Goal: Task Accomplishment & Management: Complete application form

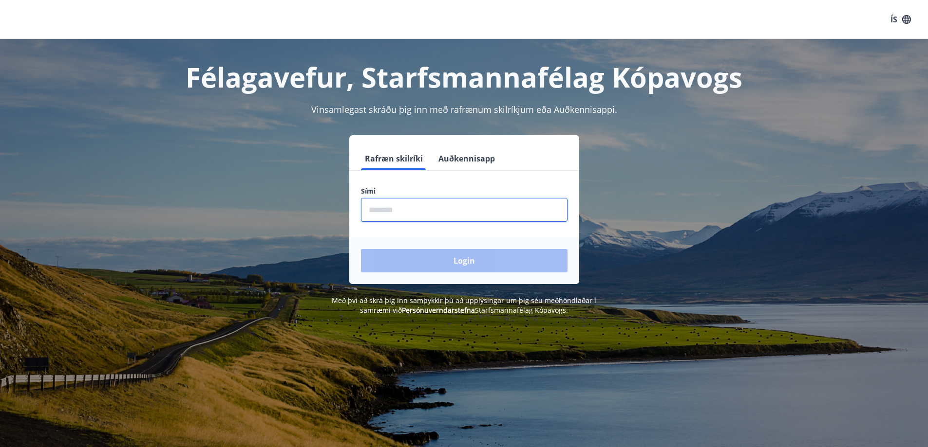
click at [390, 211] on input "phone" at bounding box center [464, 210] width 206 height 24
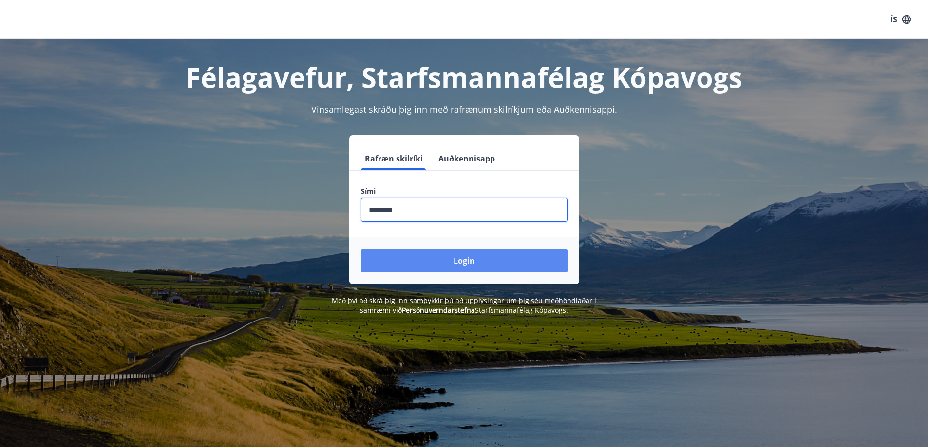
type input "********"
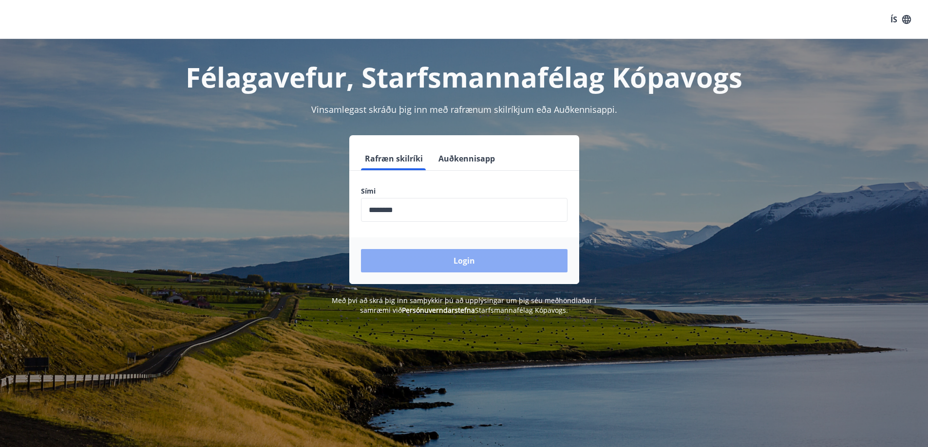
click at [468, 256] on button "Login" at bounding box center [464, 260] width 206 height 23
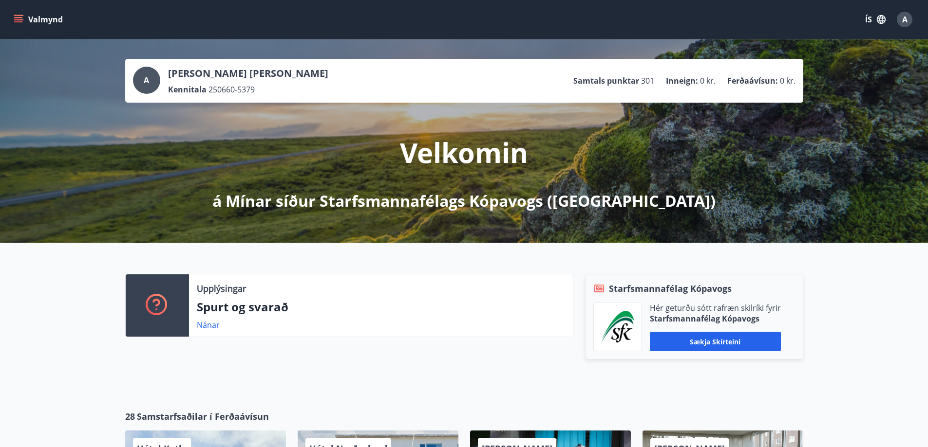
click at [15, 18] on icon "menu" at bounding box center [18, 17] width 9 height 1
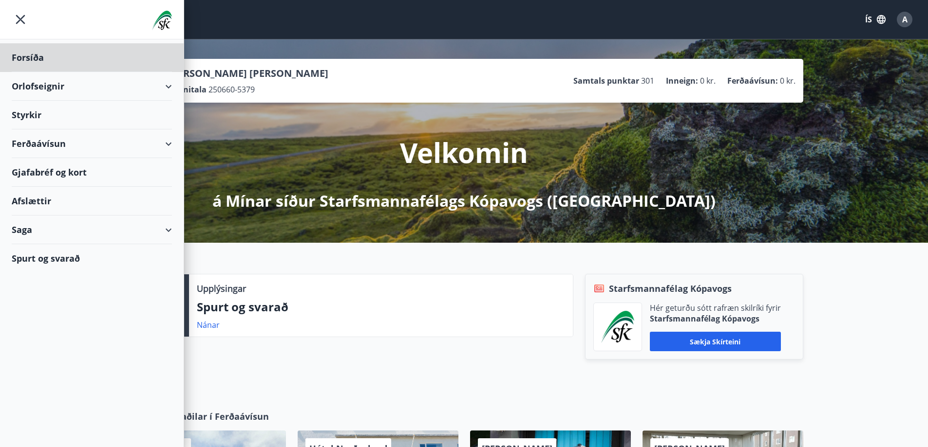
click at [30, 113] on div "Styrkir" at bounding box center [92, 115] width 160 height 29
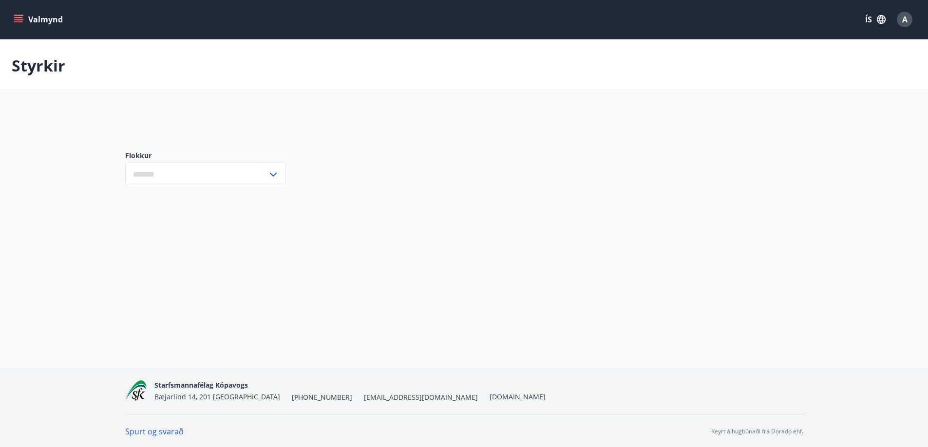
type input "***"
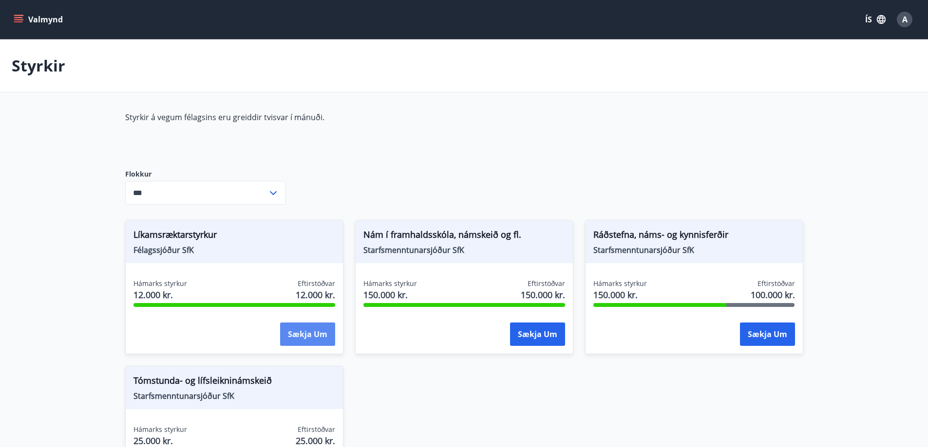
click at [297, 332] on button "Sækja um" at bounding box center [307, 334] width 55 height 23
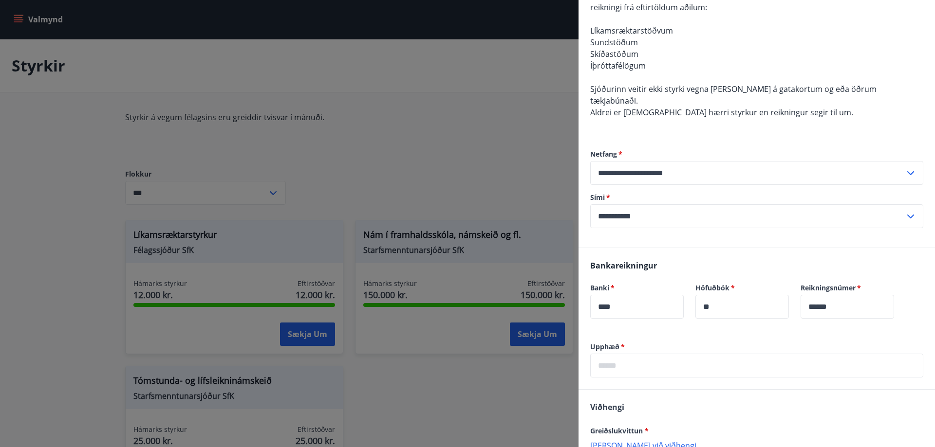
scroll to position [256, 0]
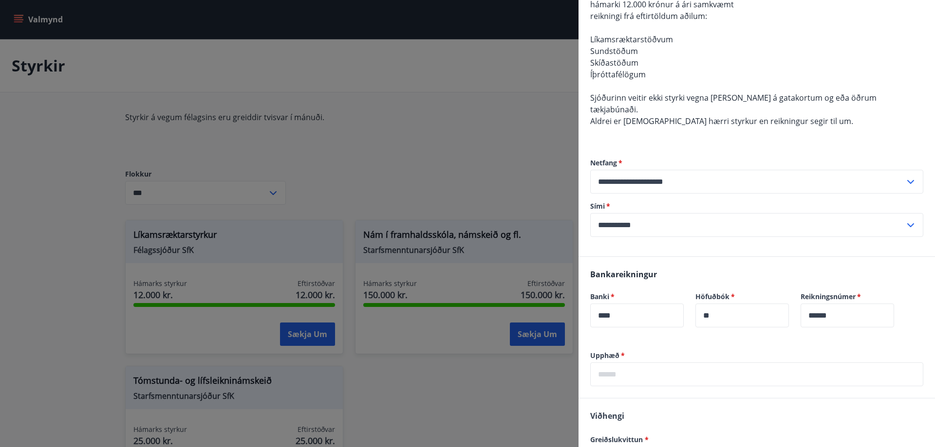
drag, startPoint x: 598, startPoint y: 361, endPoint x: 651, endPoint y: 365, distance: 52.7
click at [598, 363] on input "text" at bounding box center [756, 375] width 333 height 24
type input "*****"
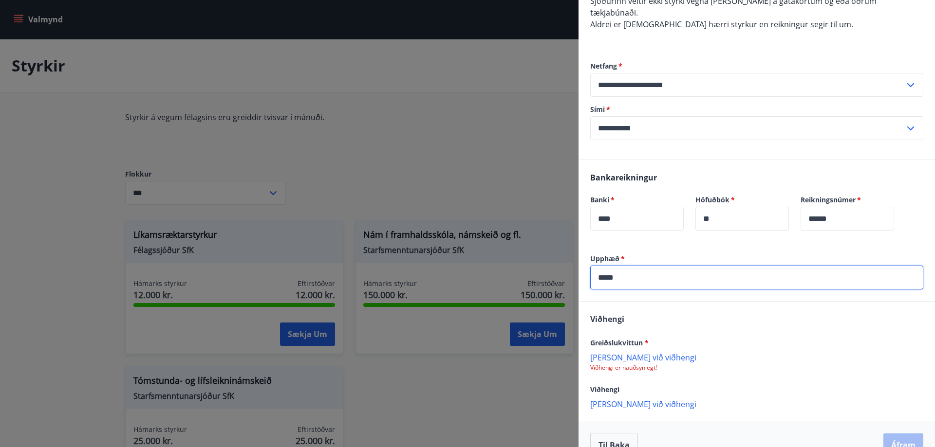
scroll to position [363, 0]
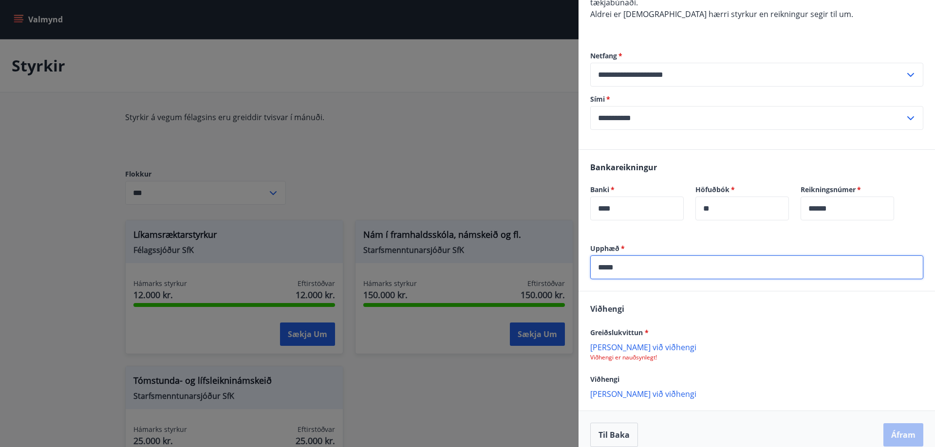
click at [621, 342] on p "Bæta við viðhengi" at bounding box center [756, 347] width 333 height 10
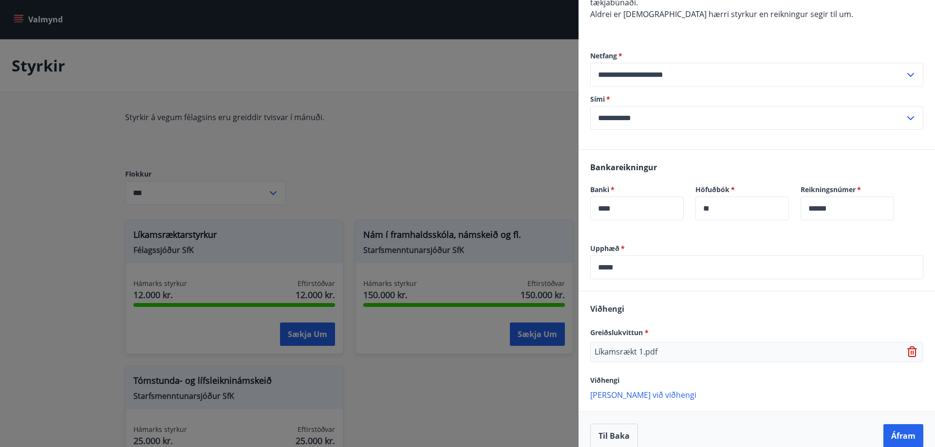
click at [620, 390] on p "Bæta við viðhengi" at bounding box center [756, 395] width 333 height 10
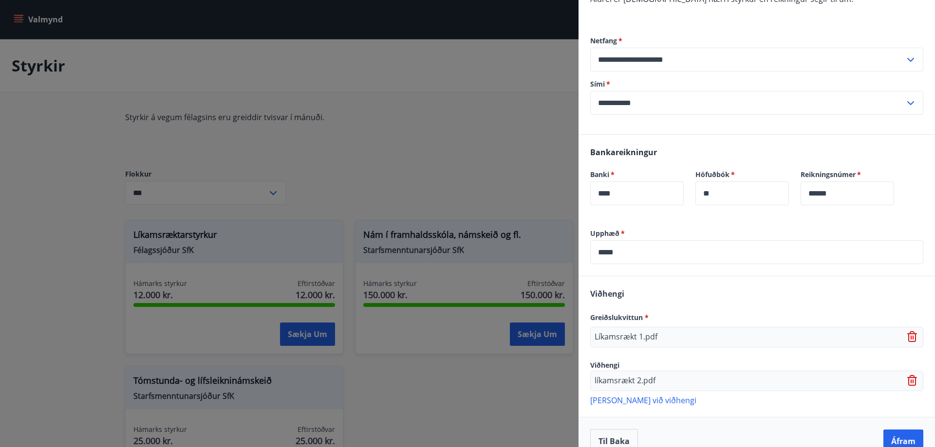
scroll to position [385, 0]
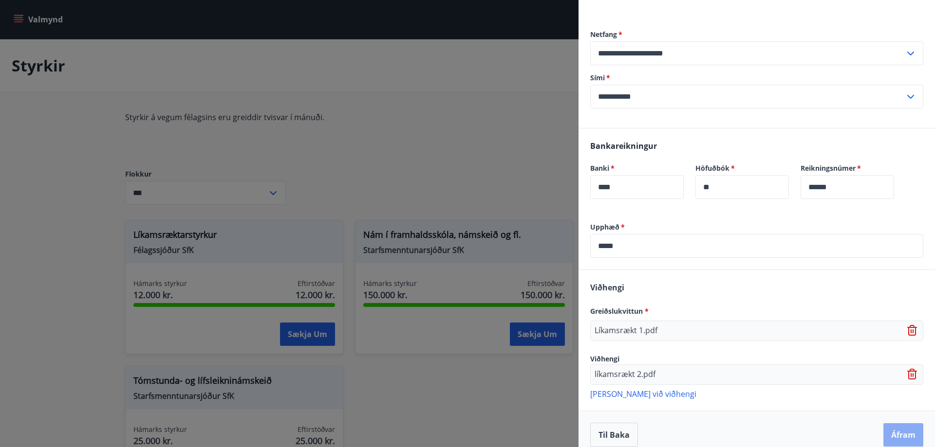
click at [896, 424] on button "Áfram" at bounding box center [903, 435] width 40 height 23
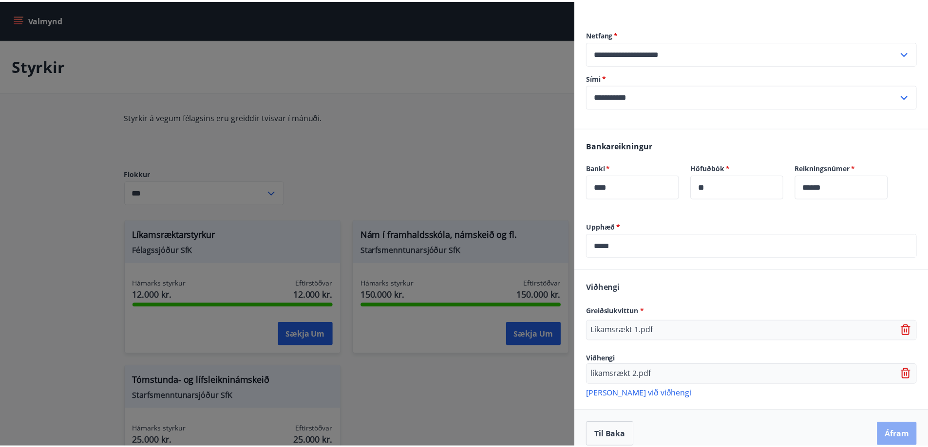
scroll to position [0, 0]
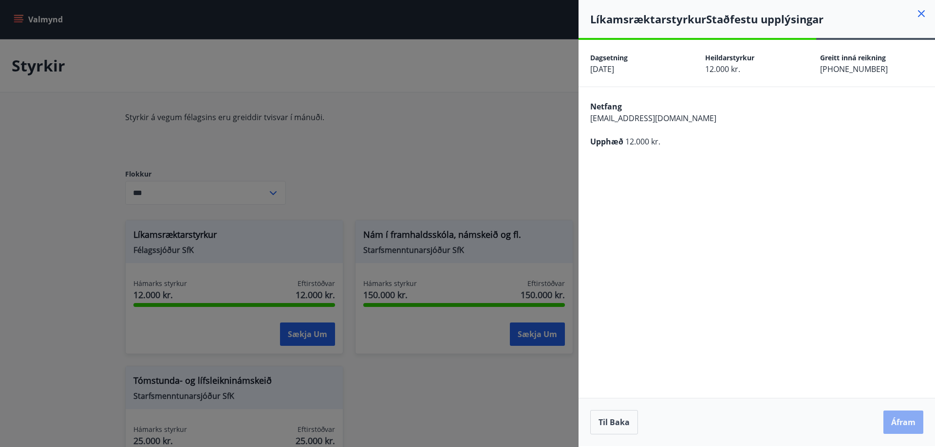
click at [905, 419] on button "Áfram" at bounding box center [903, 422] width 40 height 23
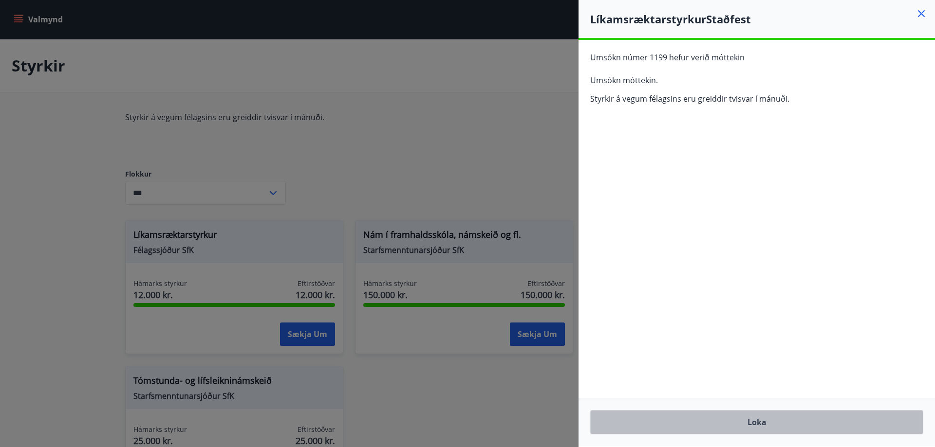
click at [756, 422] on button "Loka" at bounding box center [756, 422] width 333 height 24
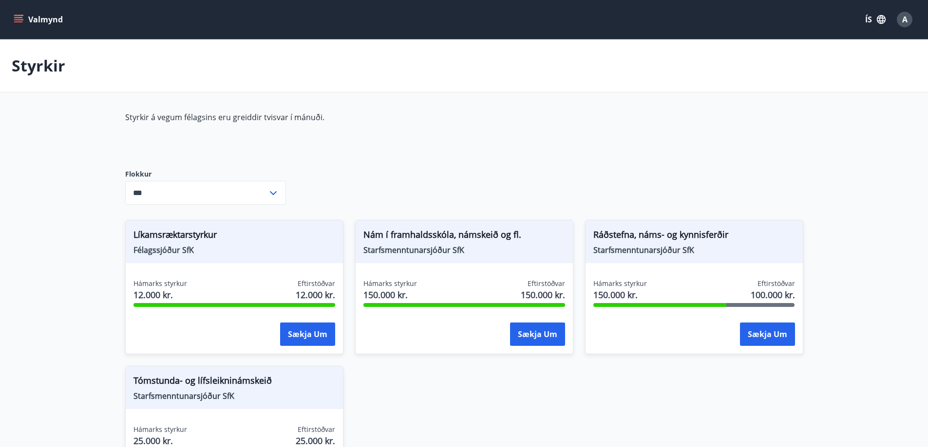
click at [905, 20] on span "A" at bounding box center [904, 19] width 5 height 11
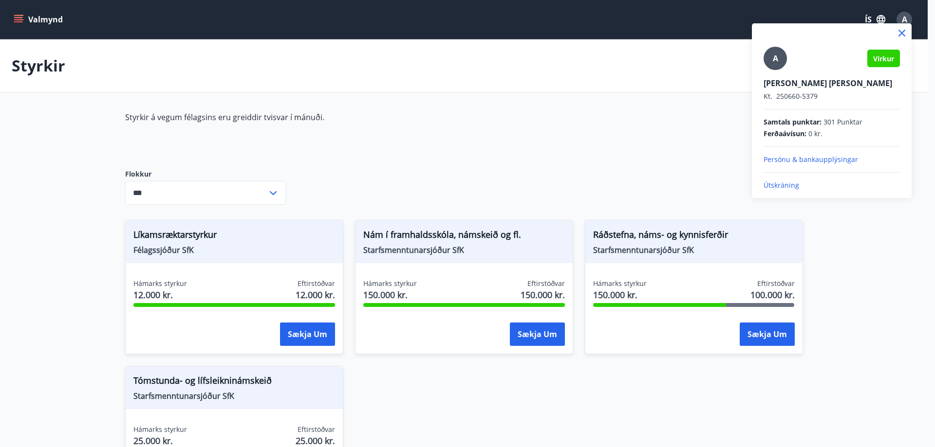
click at [781, 184] on p "Útskráning" at bounding box center [831, 186] width 136 height 10
